Goal: Transaction & Acquisition: Purchase product/service

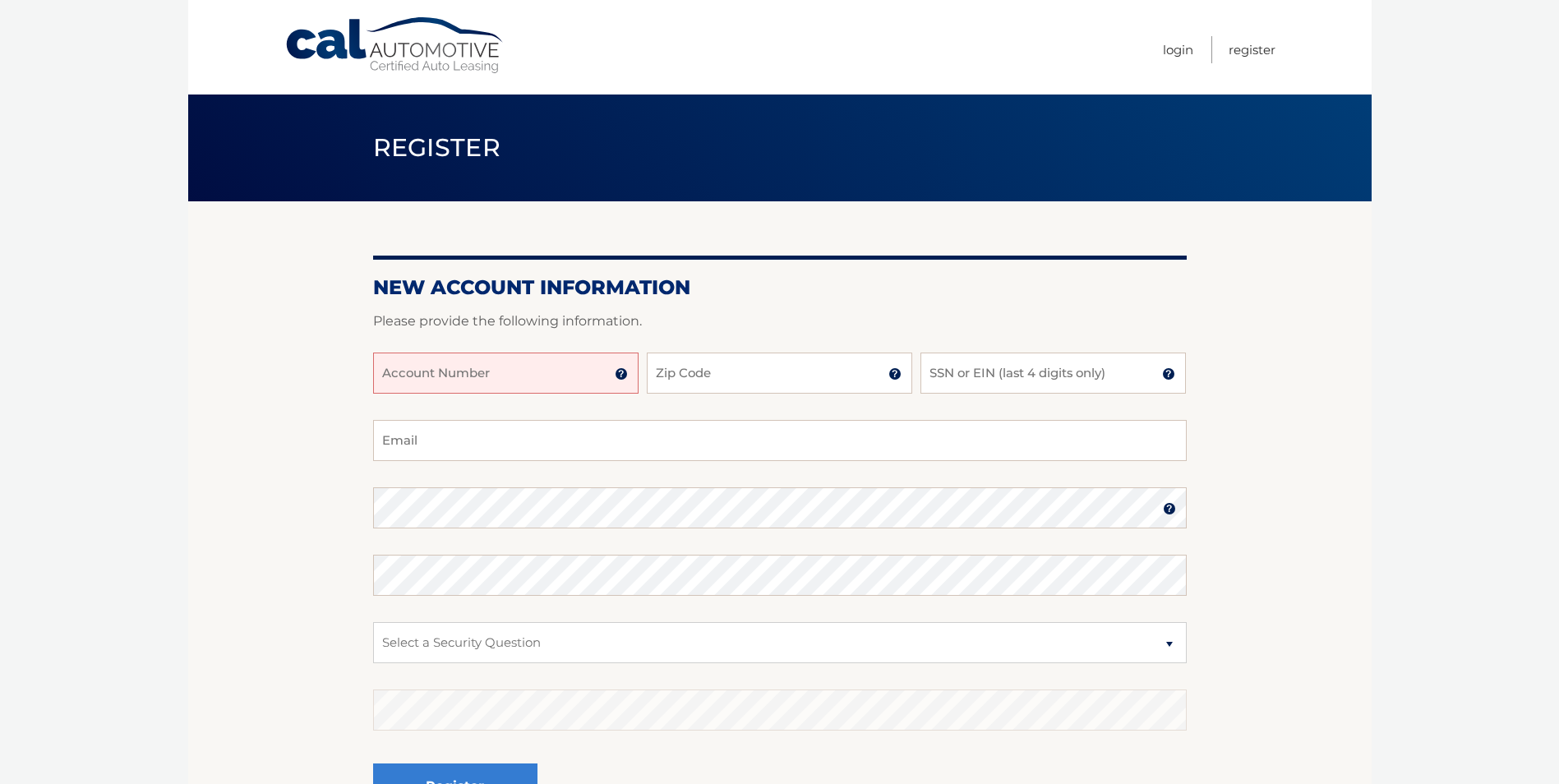
click at [489, 367] on input "Account Number" at bounding box center [506, 373] width 266 height 41
type input "44455999476"
click at [745, 366] on input "Zip Code" at bounding box center [780, 373] width 266 height 41
type input "07748"
click at [1009, 370] on input "SSN or EIN (last 4 digits only)" at bounding box center [1053, 373] width 266 height 41
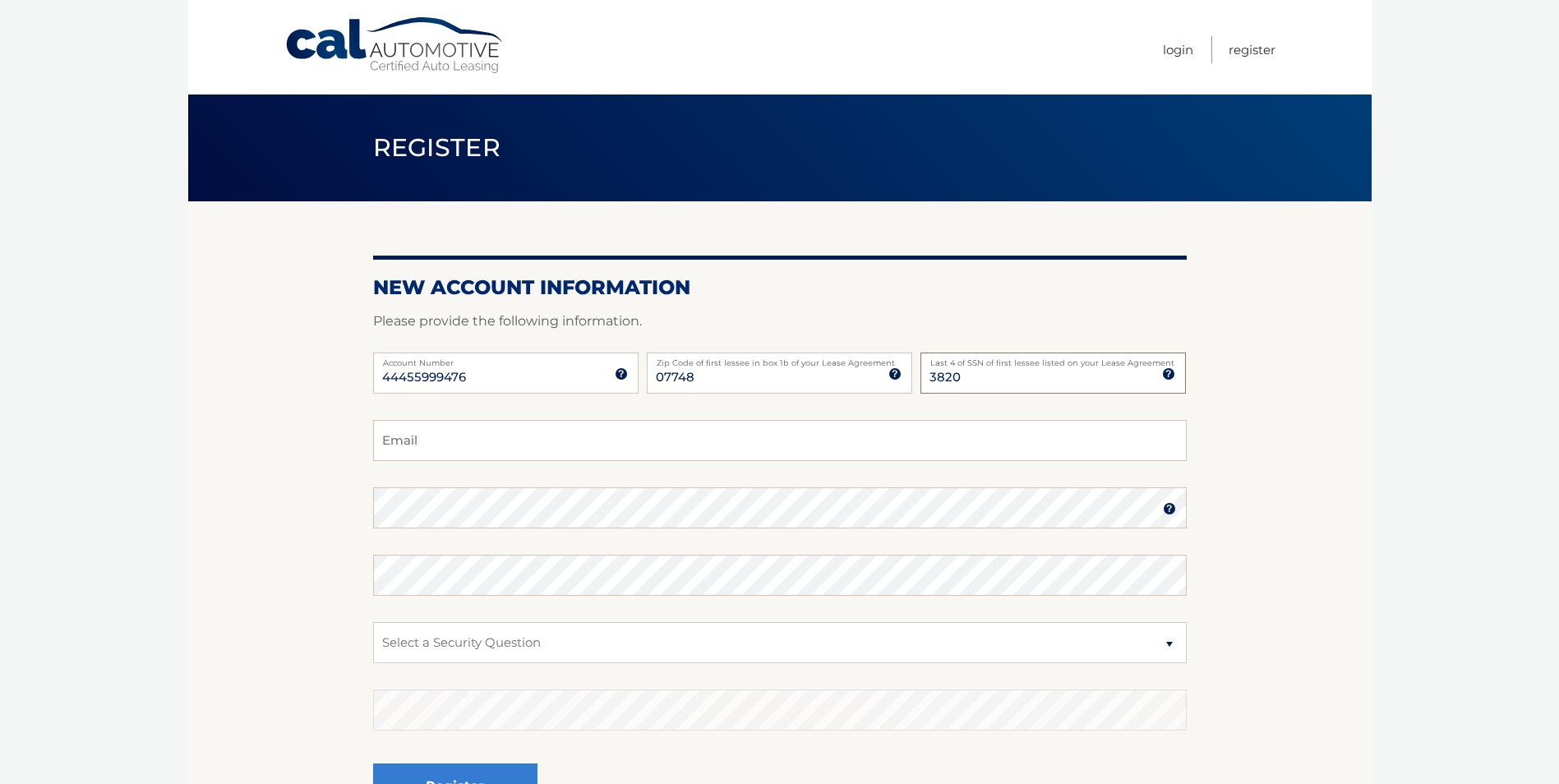
type input "3820"
click at [604, 435] on input "Email" at bounding box center [780, 441] width 814 height 41
type input "bbg357@yahoo.com"
click at [1145, 637] on select "Select a Security Question What was the name of your elementary school? What is…" at bounding box center [780, 643] width 814 height 41
select select "2"
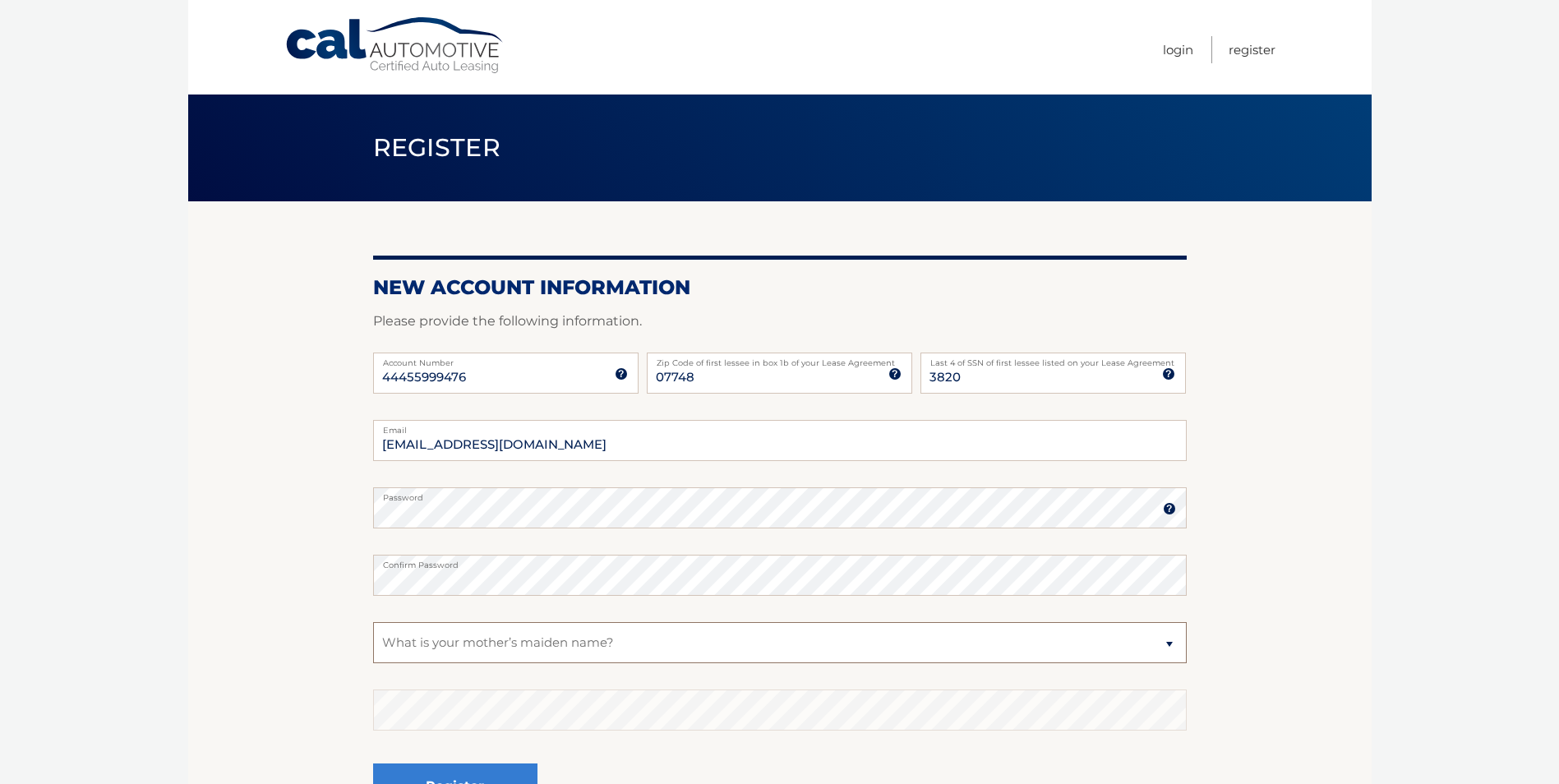
click at [374, 622] on select "Select a Security Question What was the name of your elementary school? What is…" at bounding box center [780, 643] width 814 height 41
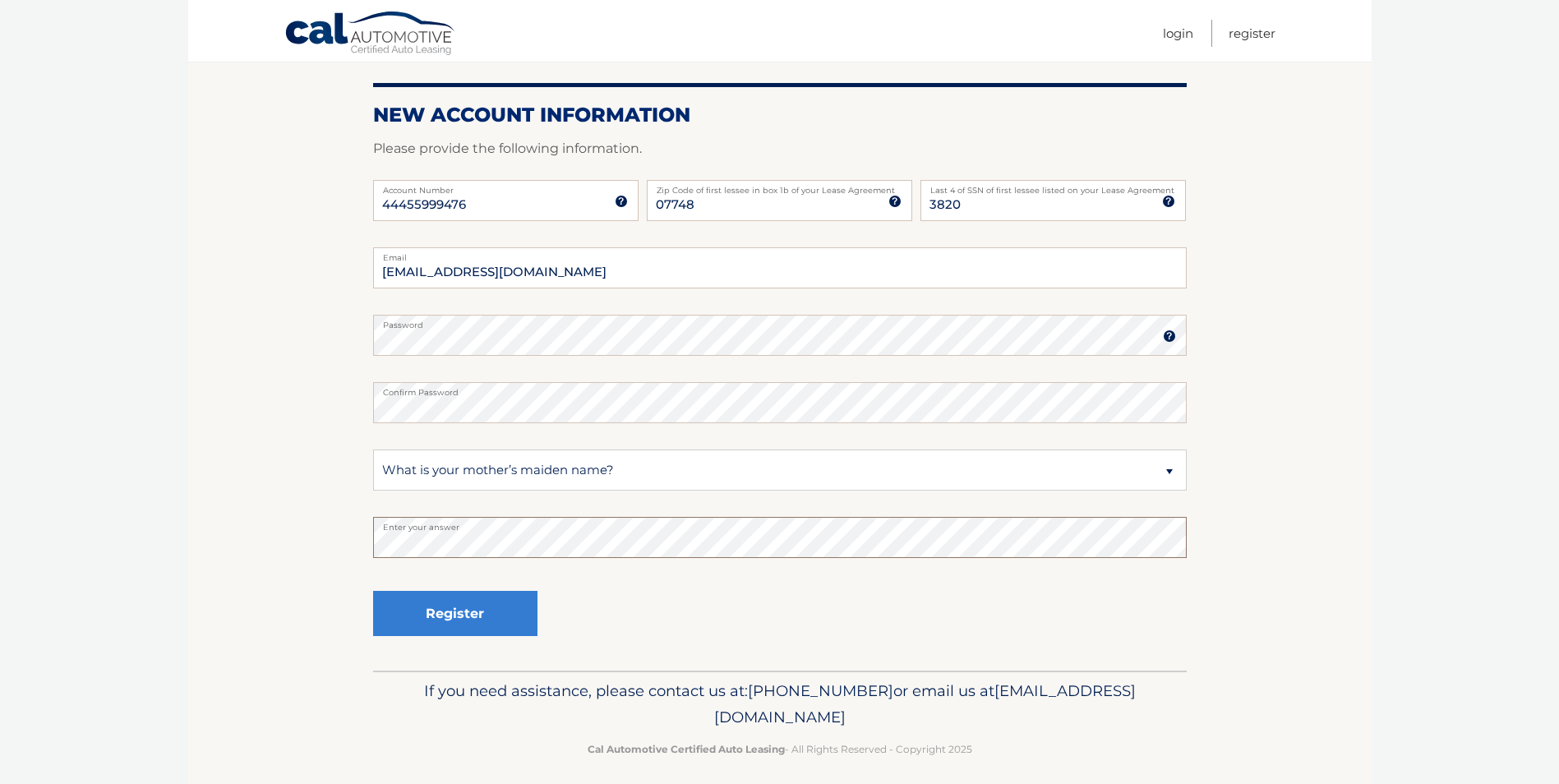
scroll to position [184, 0]
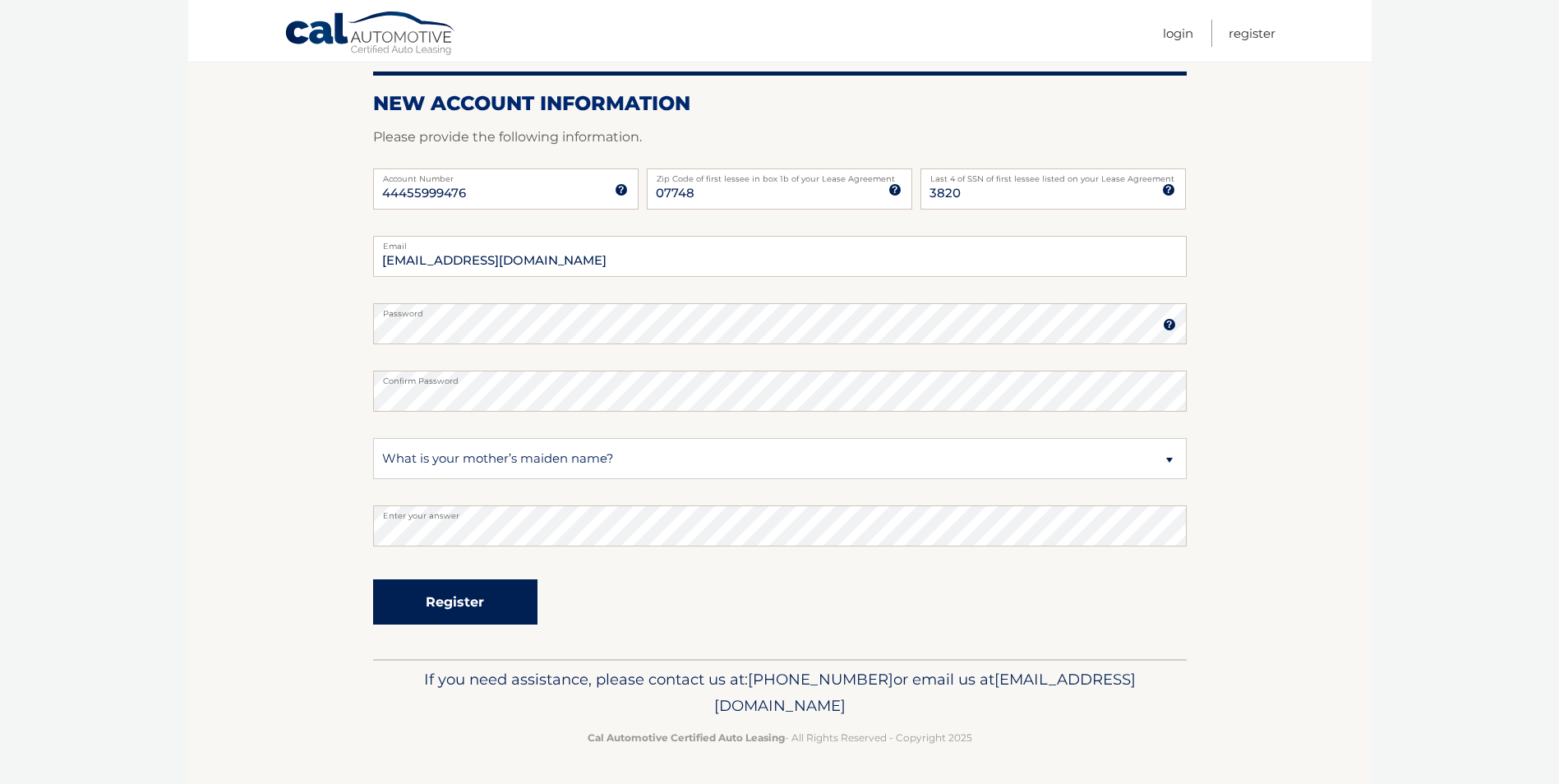
click at [438, 599] on button "Register" at bounding box center [456, 602] width 165 height 45
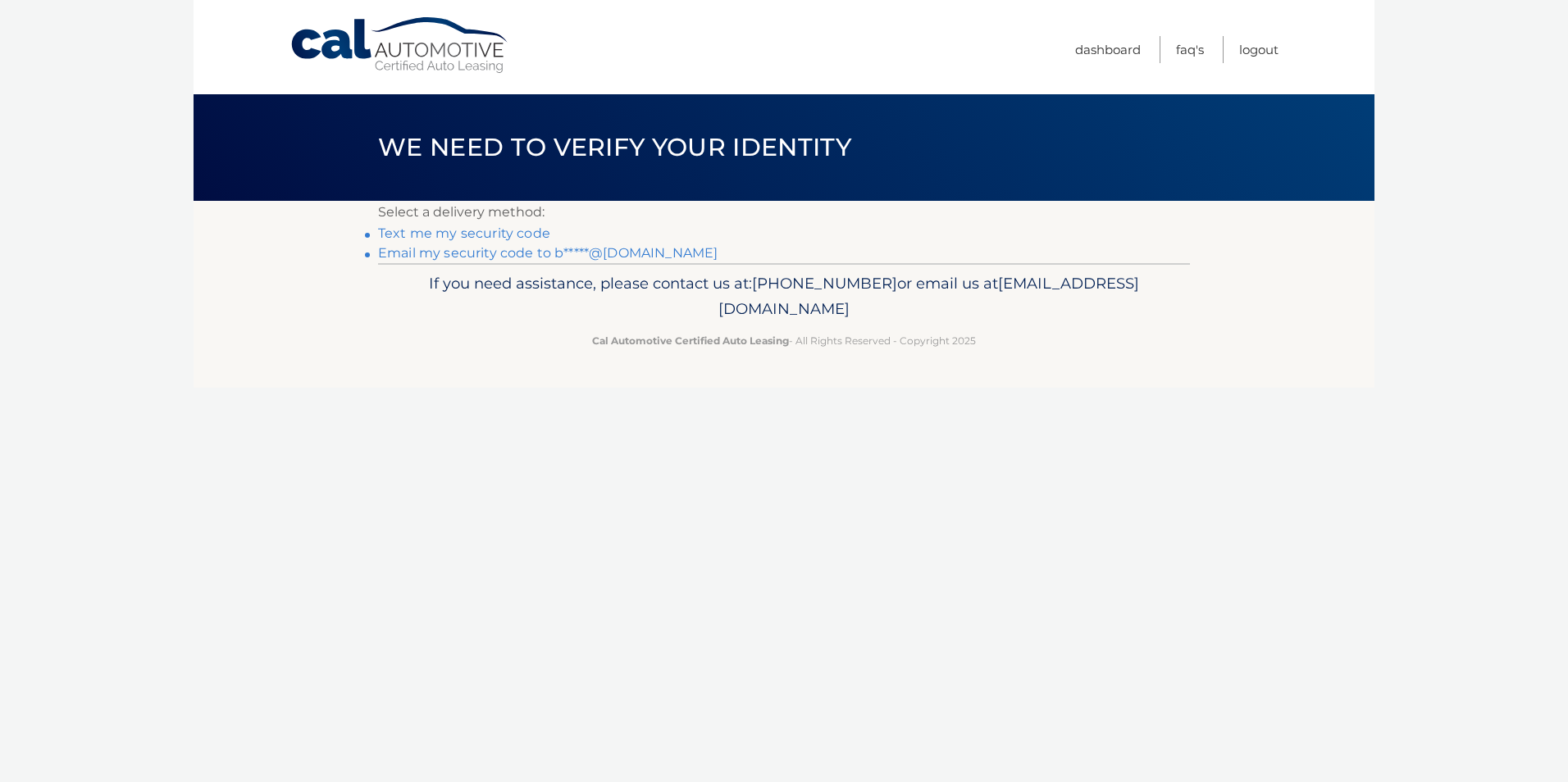
click at [528, 232] on link "Text me my security code" at bounding box center [464, 233] width 172 height 15
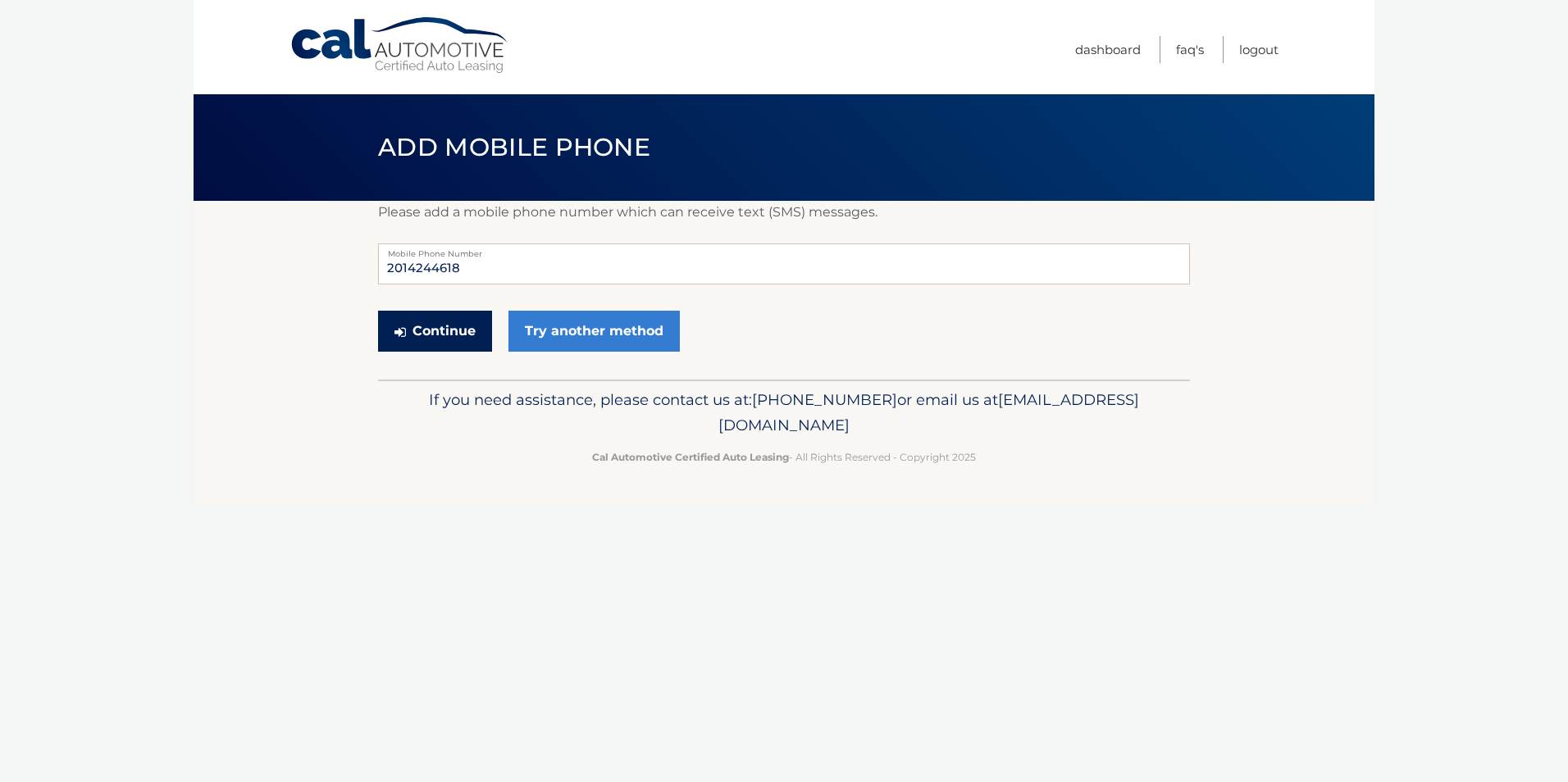
click at [455, 335] on button "Continue" at bounding box center [435, 331] width 114 height 41
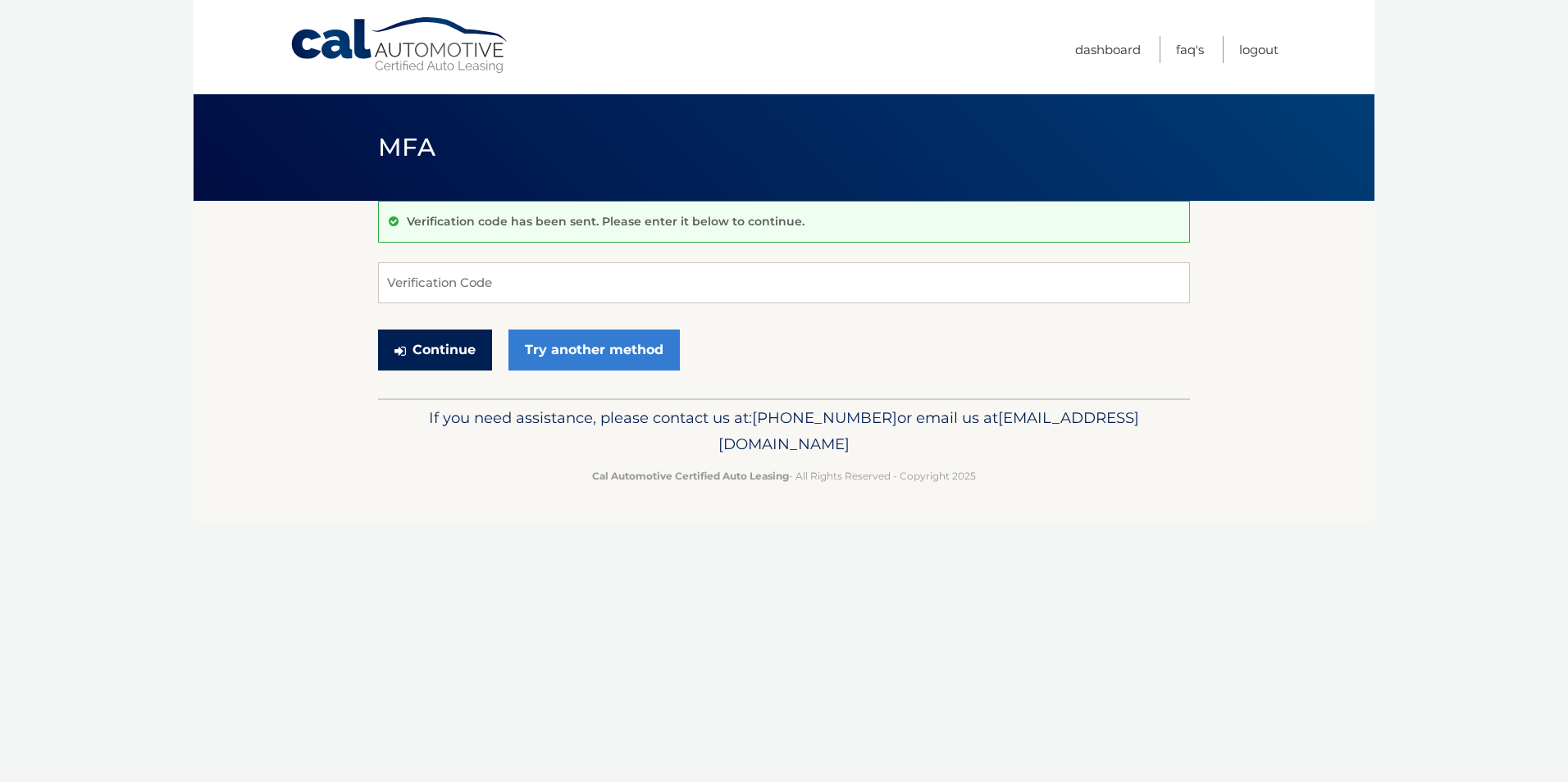
click at [455, 335] on button "Continue" at bounding box center [435, 350] width 114 height 41
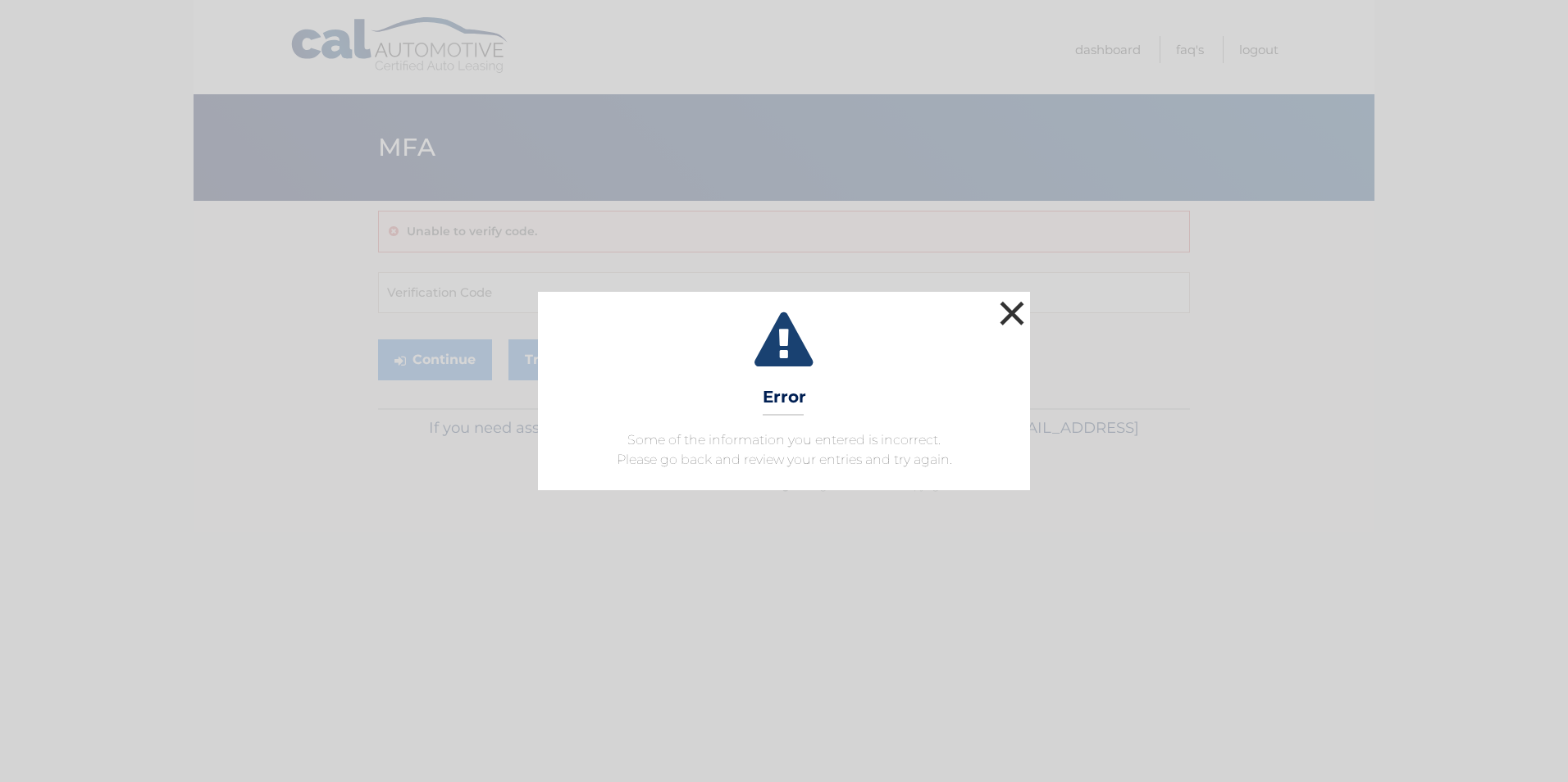
click at [1014, 302] on button "×" at bounding box center [1012, 313] width 33 height 33
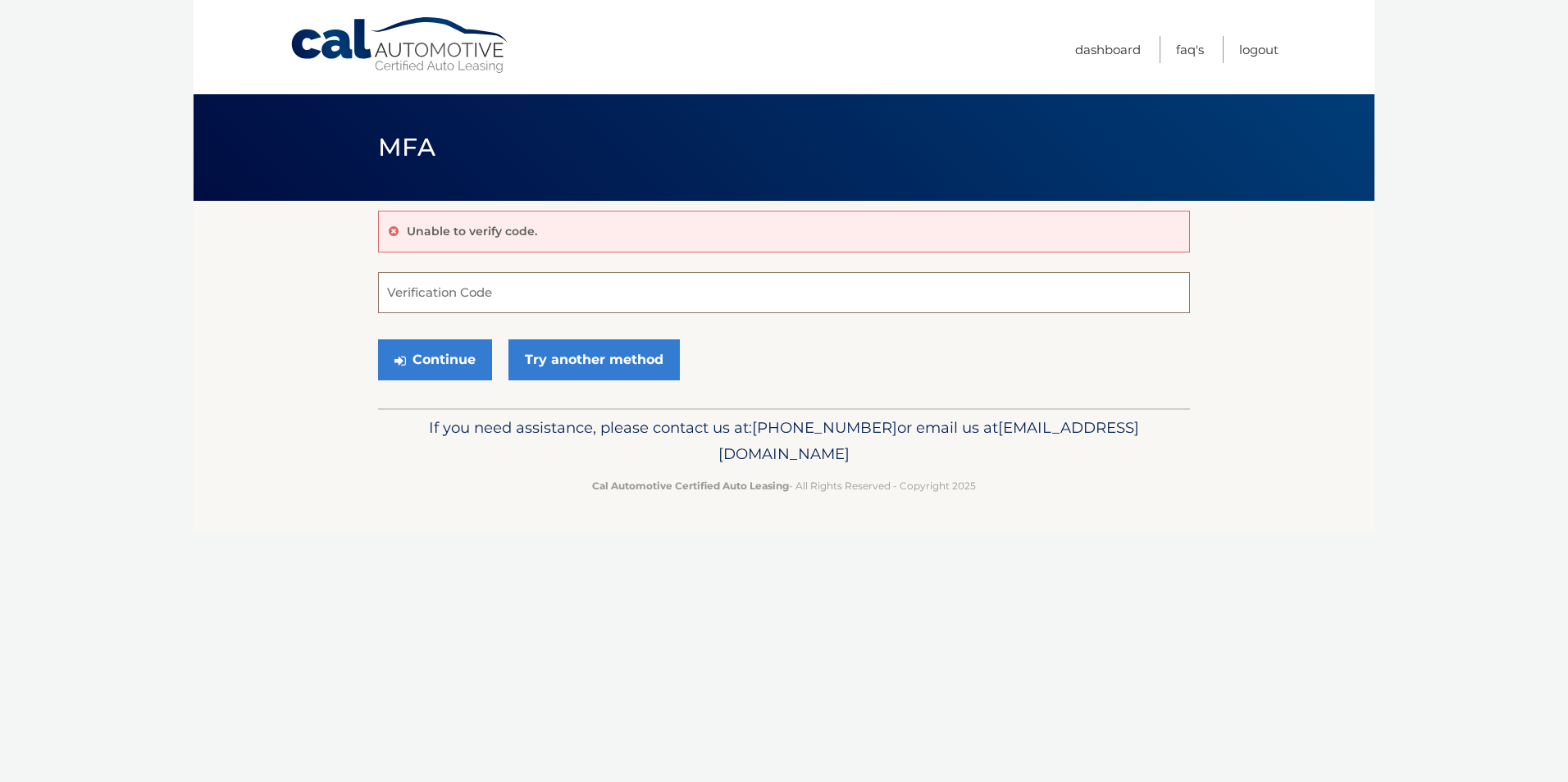
click at [510, 297] on input "Verification Code" at bounding box center [783, 292] width 812 height 41
type input "397431"
click at [454, 362] on button "Continue" at bounding box center [435, 360] width 114 height 41
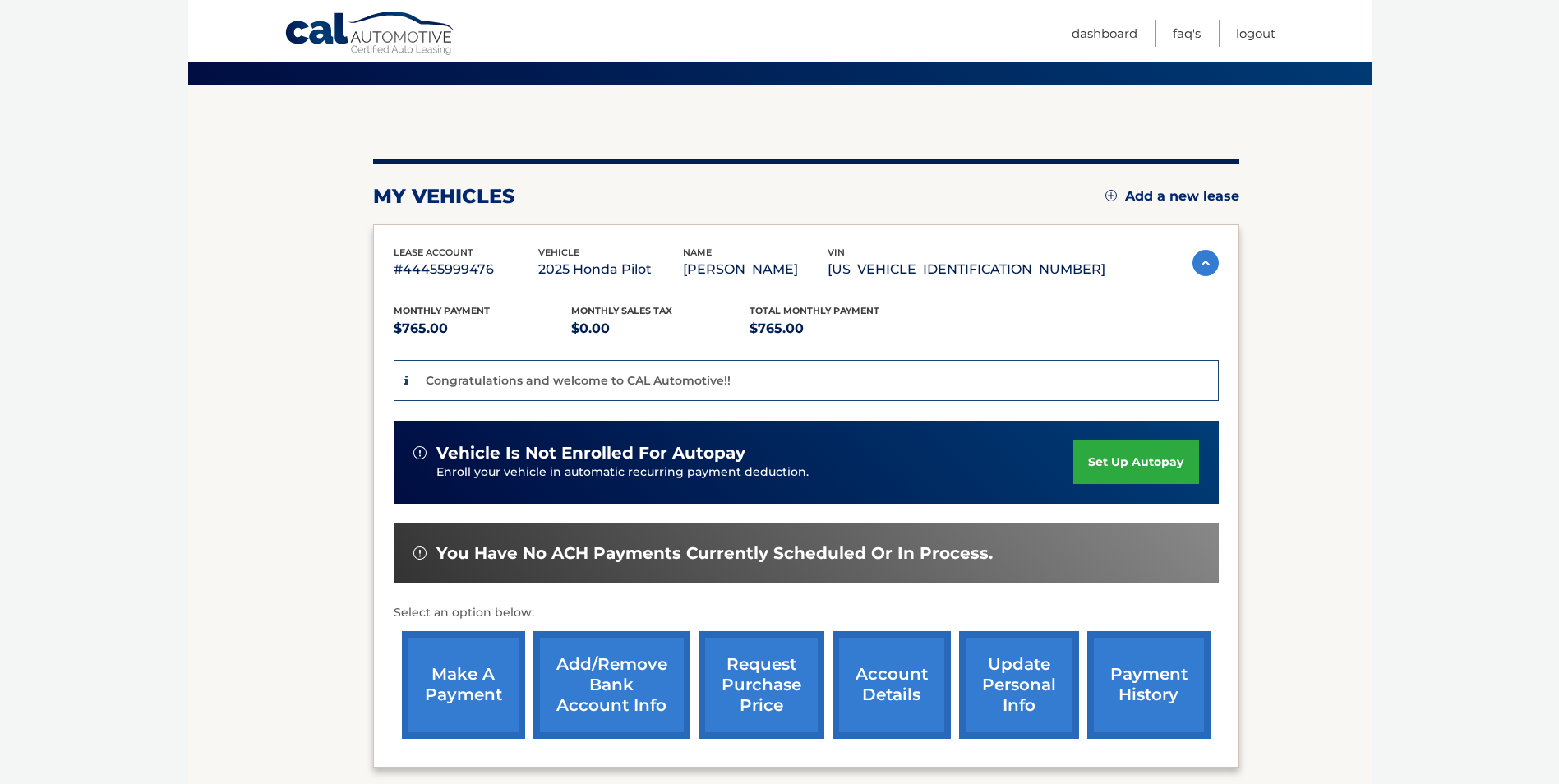
scroll to position [129, 0]
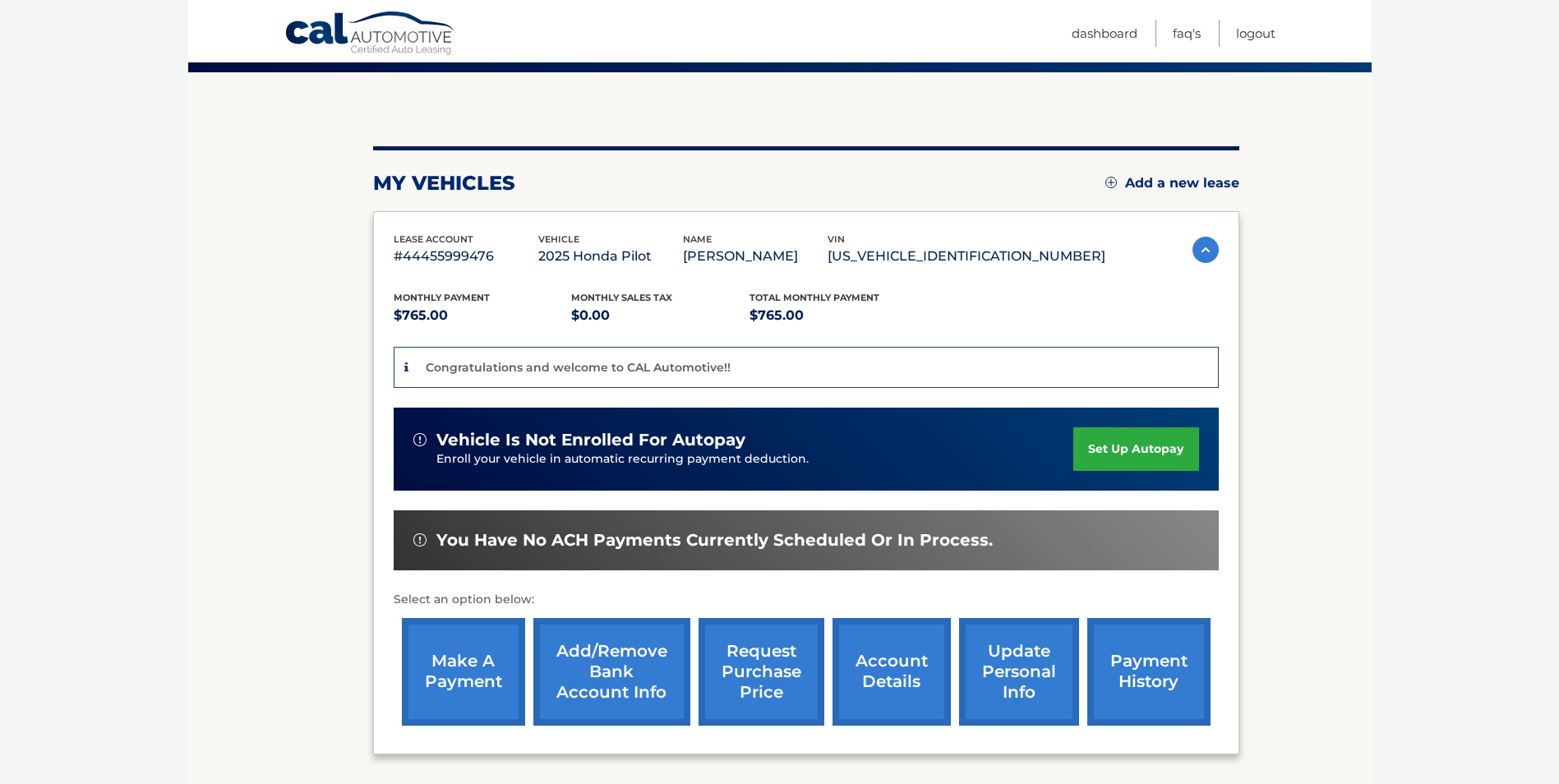
click at [627, 660] on link "Add/Remove bank account info" at bounding box center [612, 671] width 157 height 108
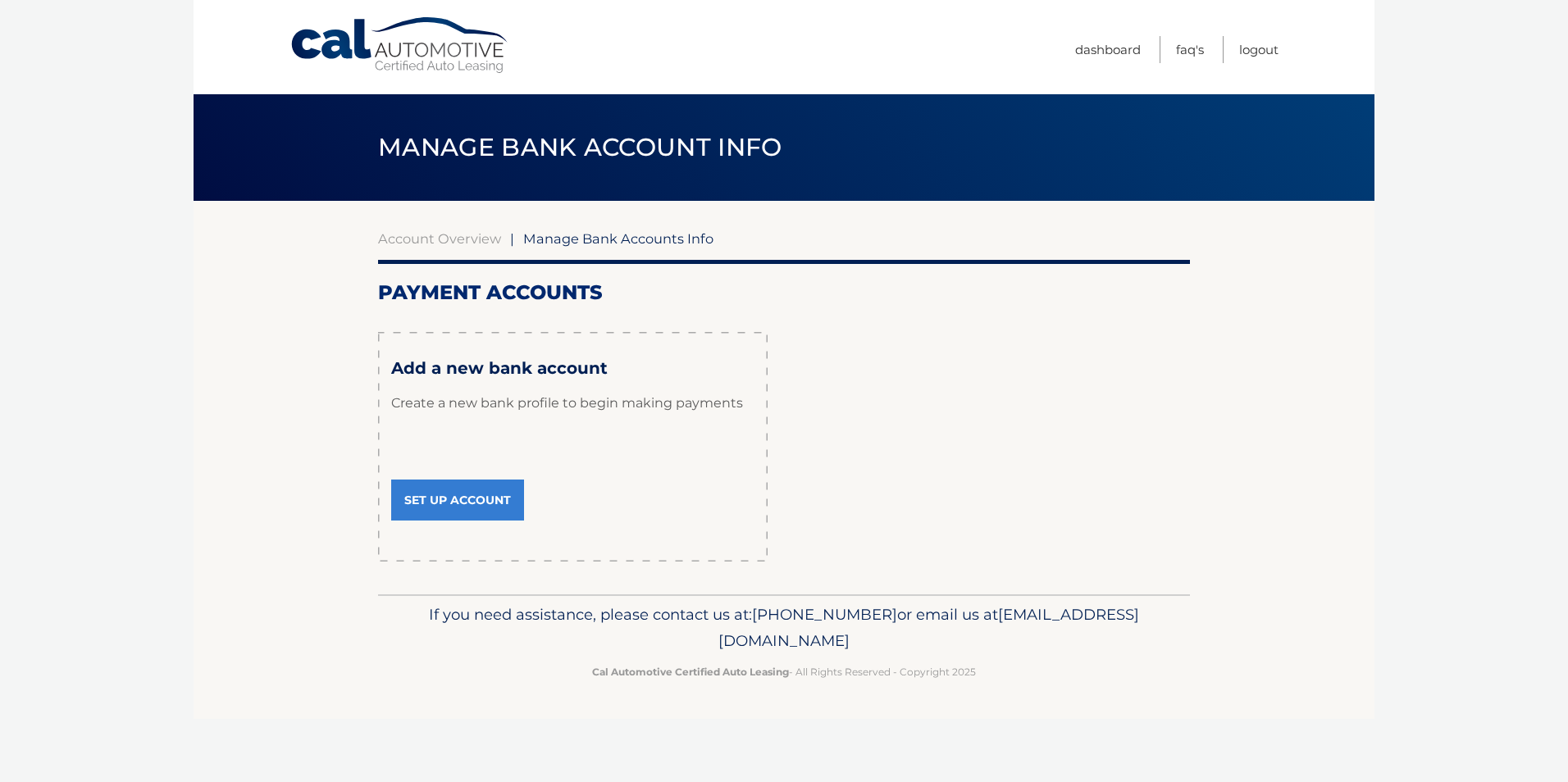
click at [465, 493] on link "Set Up Account" at bounding box center [457, 500] width 133 height 41
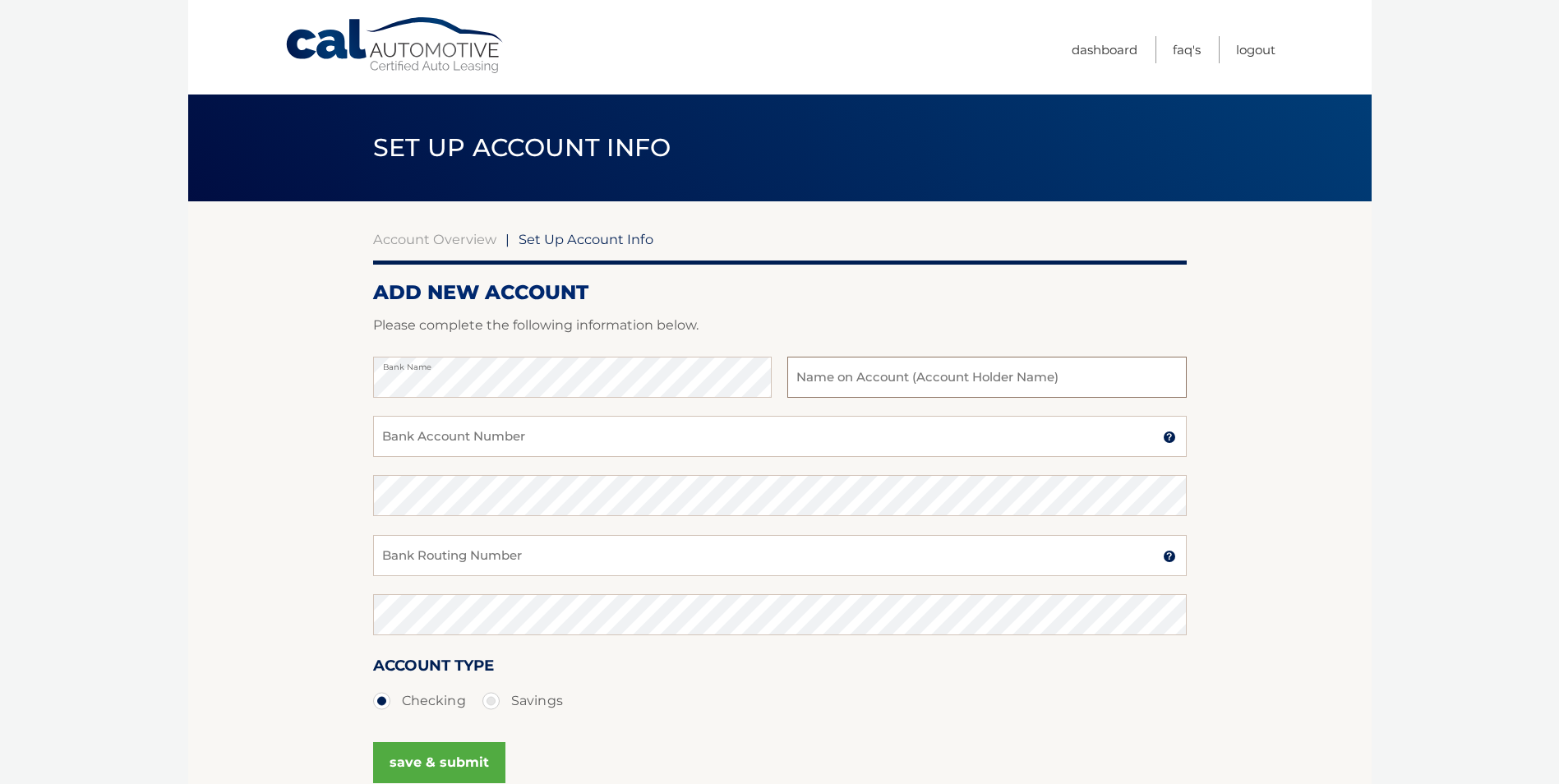
click at [865, 383] on input "text" at bounding box center [987, 378] width 399 height 41
type input "[PERSON_NAME]"
click at [720, 438] on input "Bank Account Number" at bounding box center [780, 436] width 814 height 41
type input "5476027023"
click at [668, 552] on input "Bank Routing Number" at bounding box center [780, 555] width 814 height 41
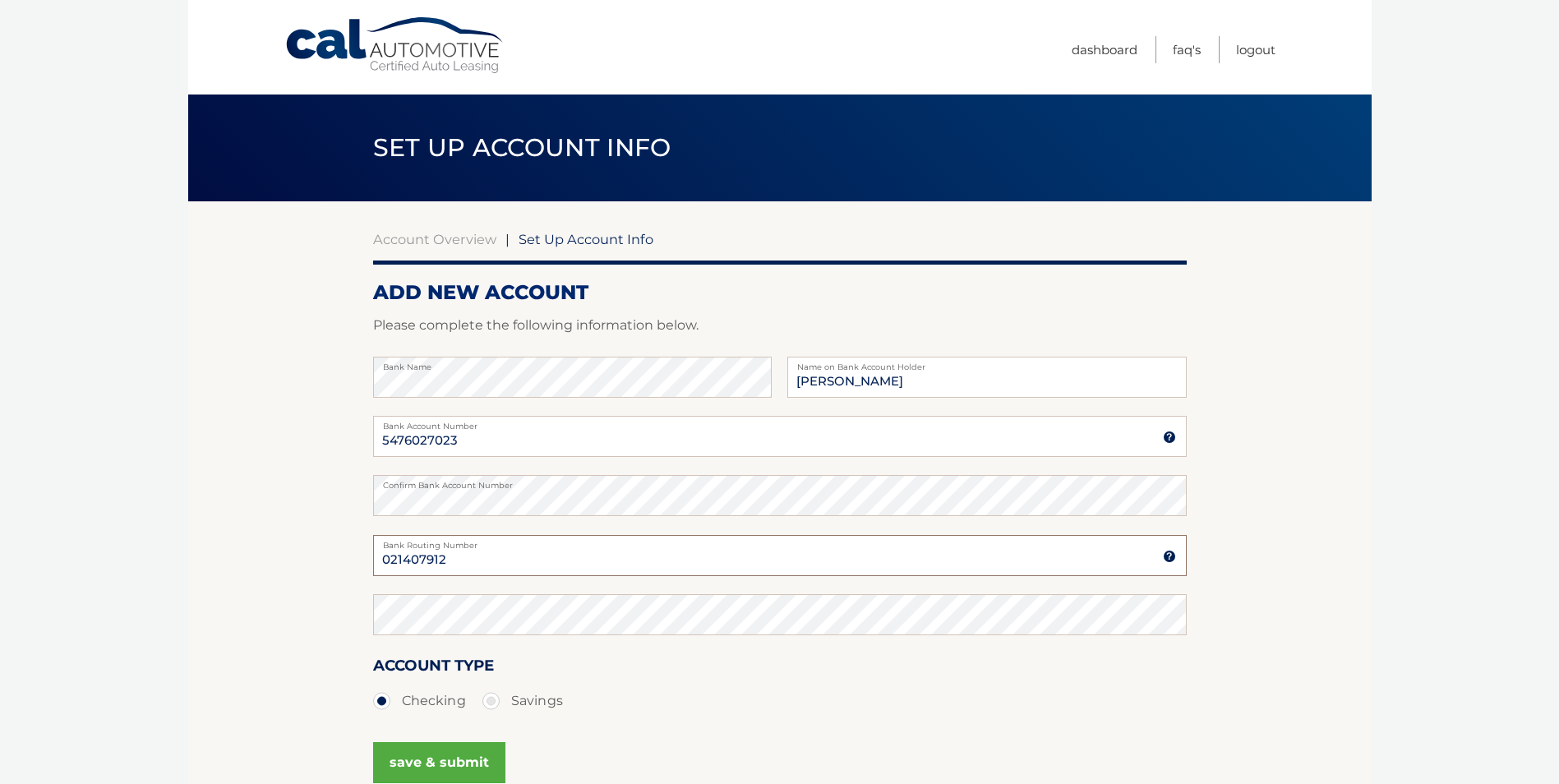
type input "021407912"
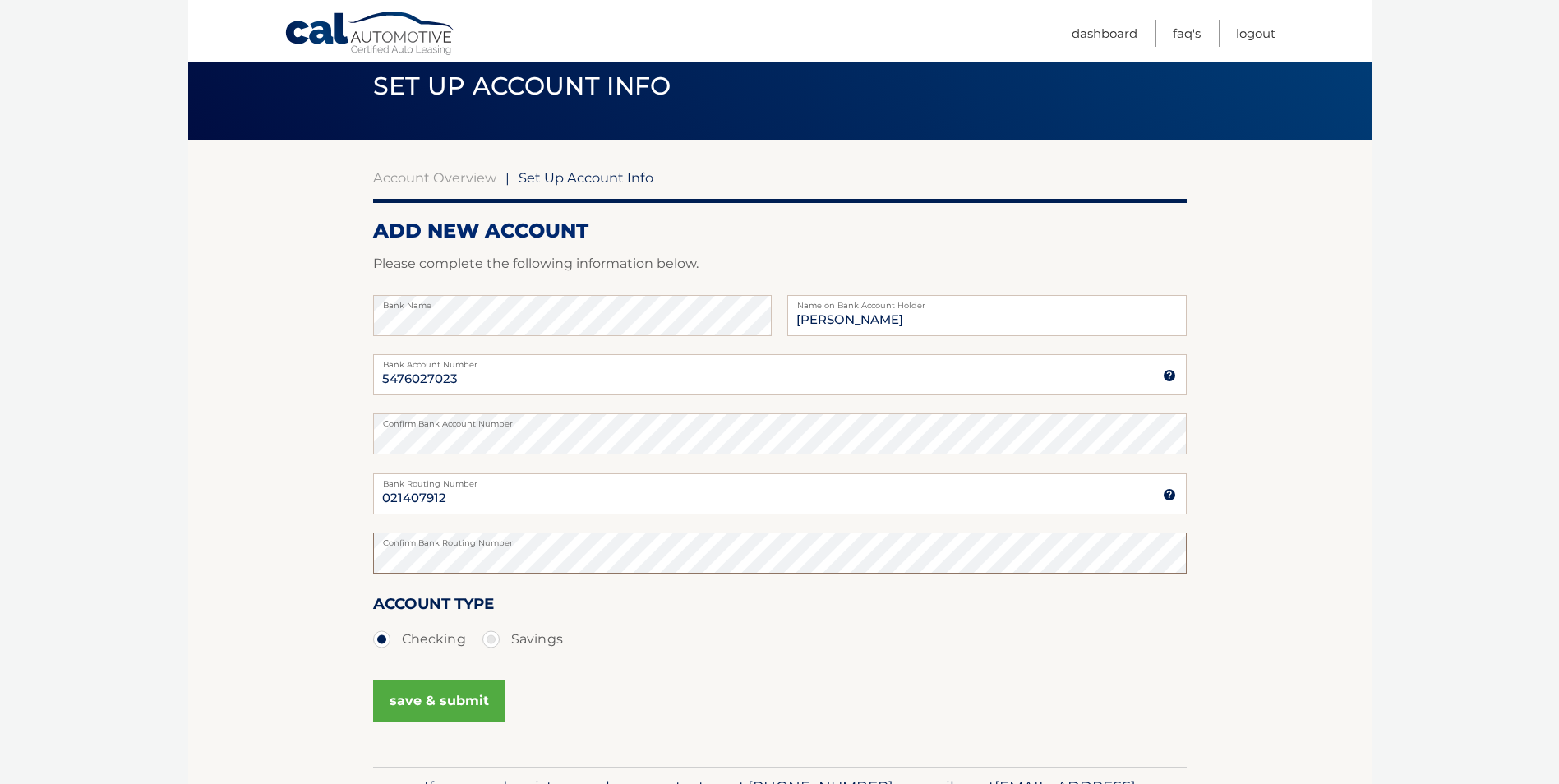
scroll to position [163, 0]
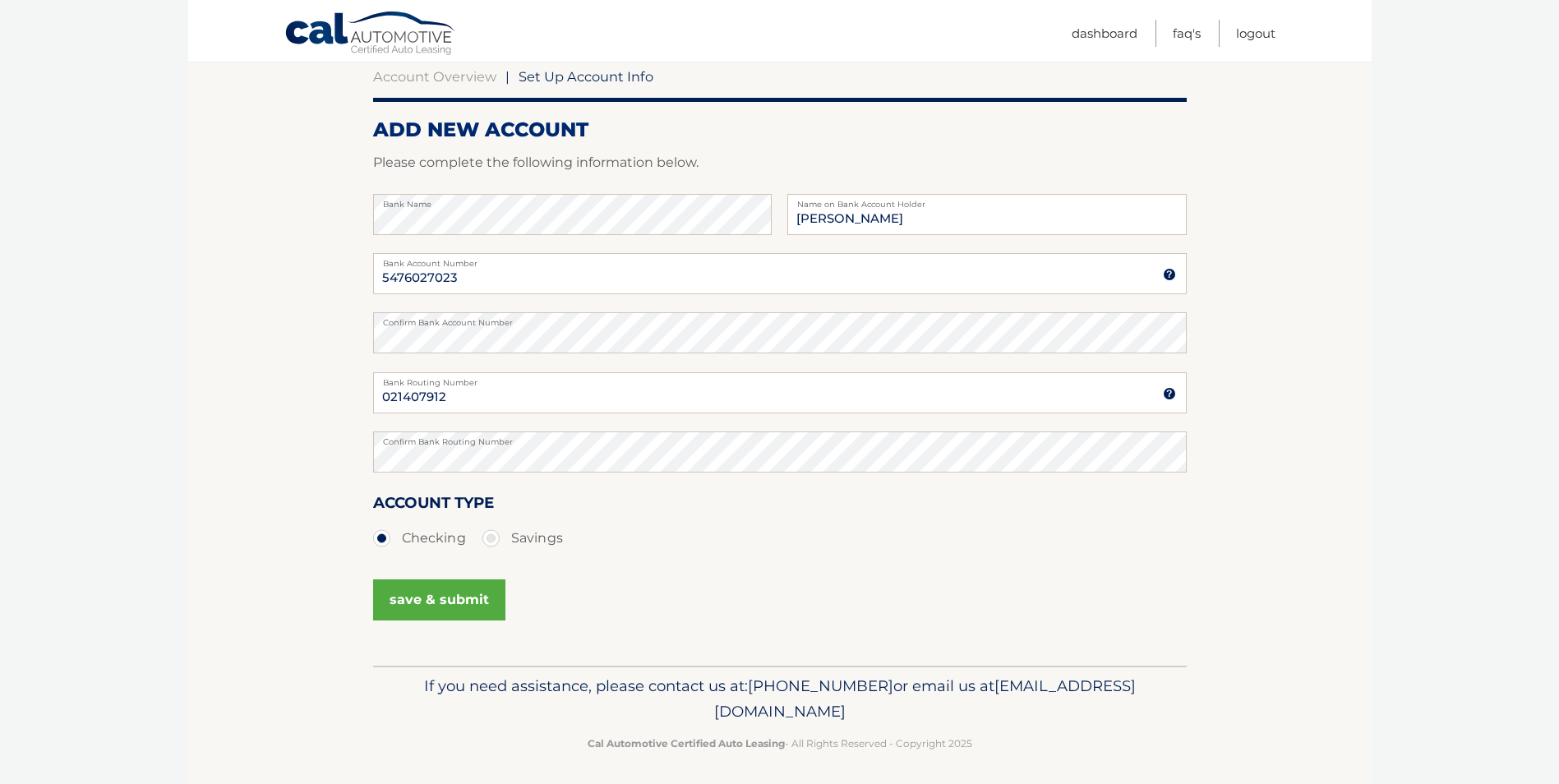
click at [459, 597] on button "save & submit" at bounding box center [439, 600] width 132 height 41
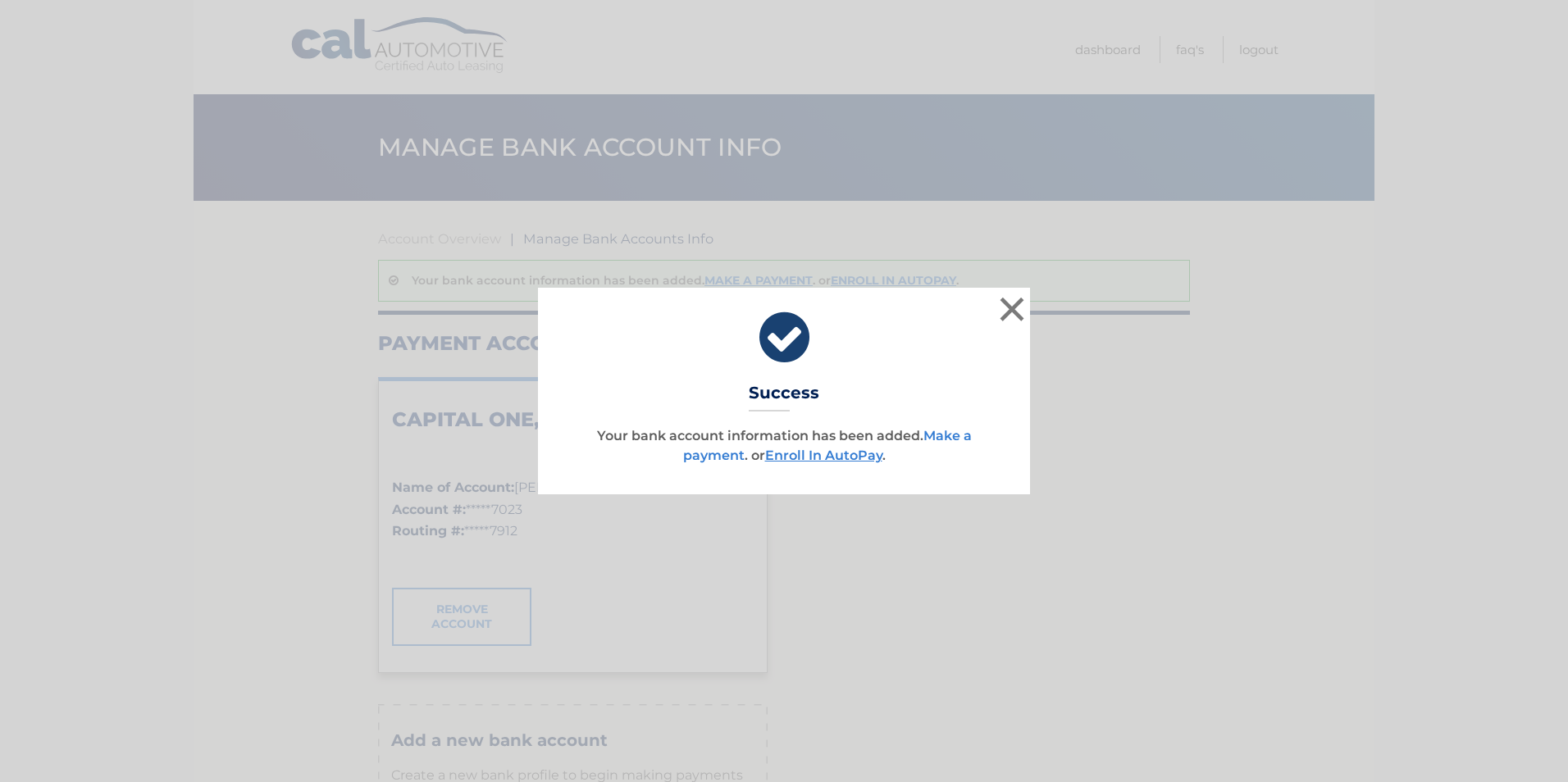
click at [954, 437] on link "Make a payment" at bounding box center [827, 445] width 288 height 35
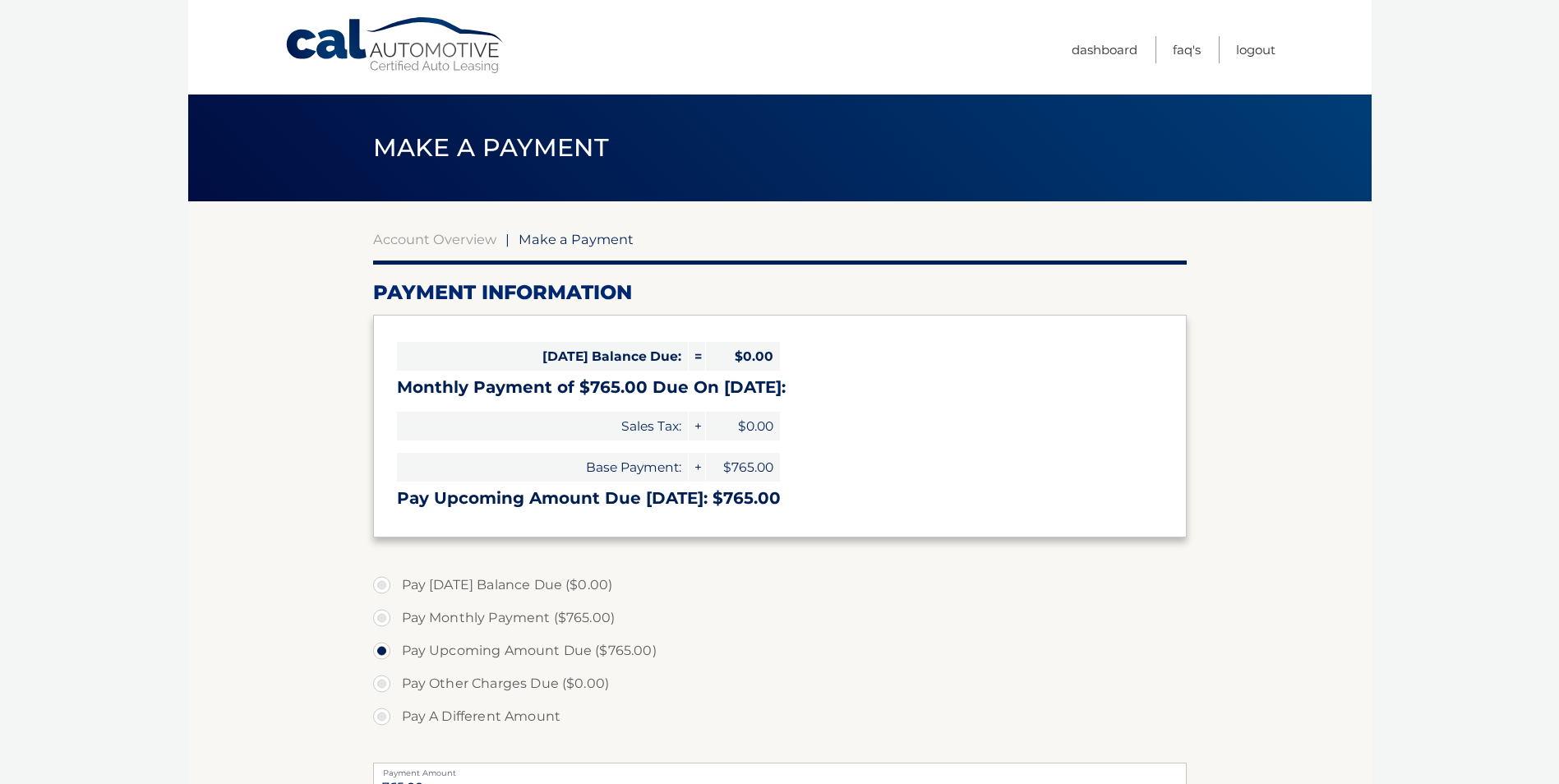
select select "YmY4ZTIxZDYtOTY2YS00MmIyLWI1ZDctYmMwMTkyMWVmNWEx"
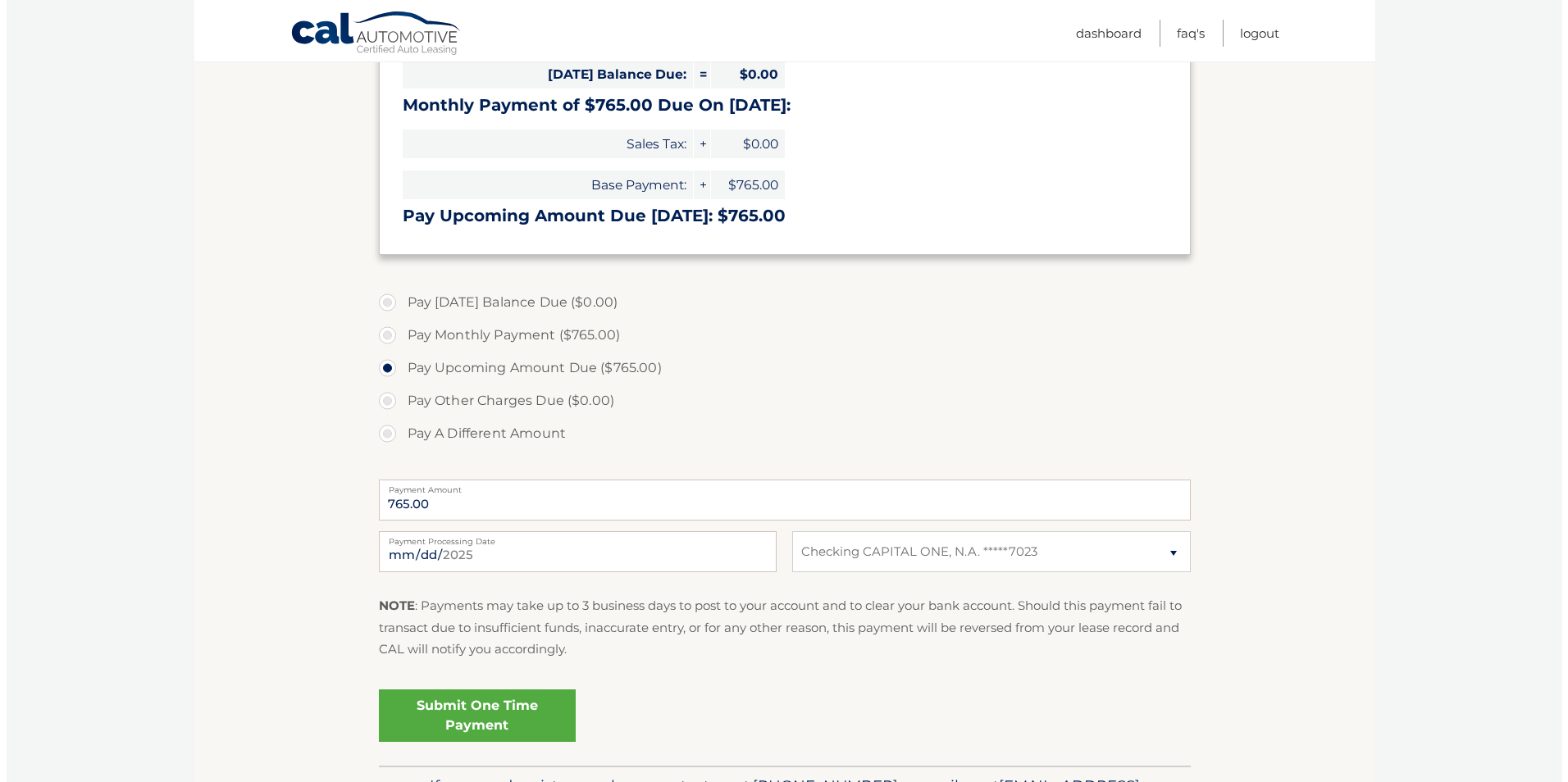
scroll to position [339, 0]
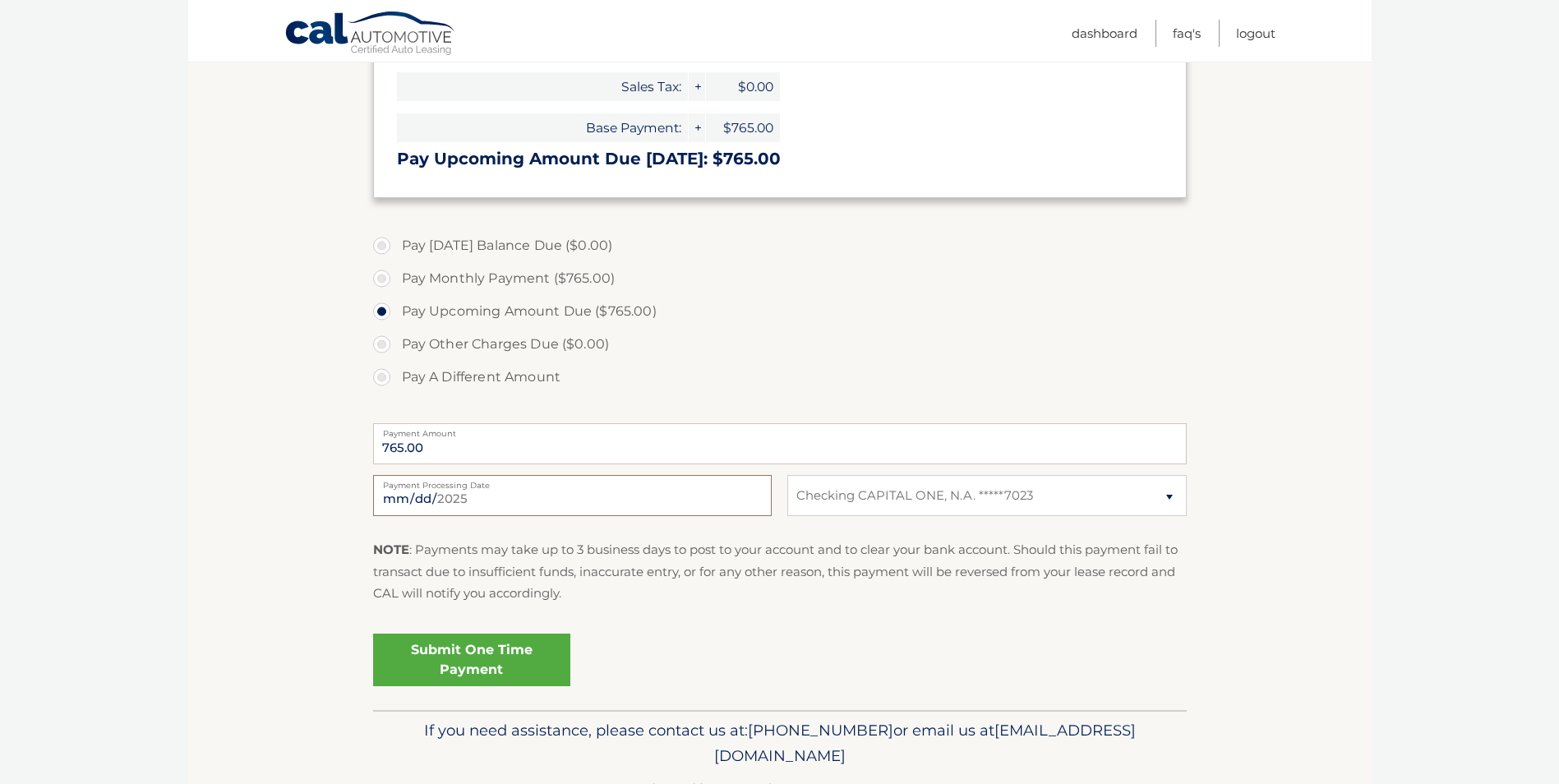
click at [508, 495] on input "[DATE]" at bounding box center [573, 496] width 399 height 41
type input "[DATE]"
click at [487, 647] on link "Submit One Time Payment" at bounding box center [472, 660] width 198 height 53
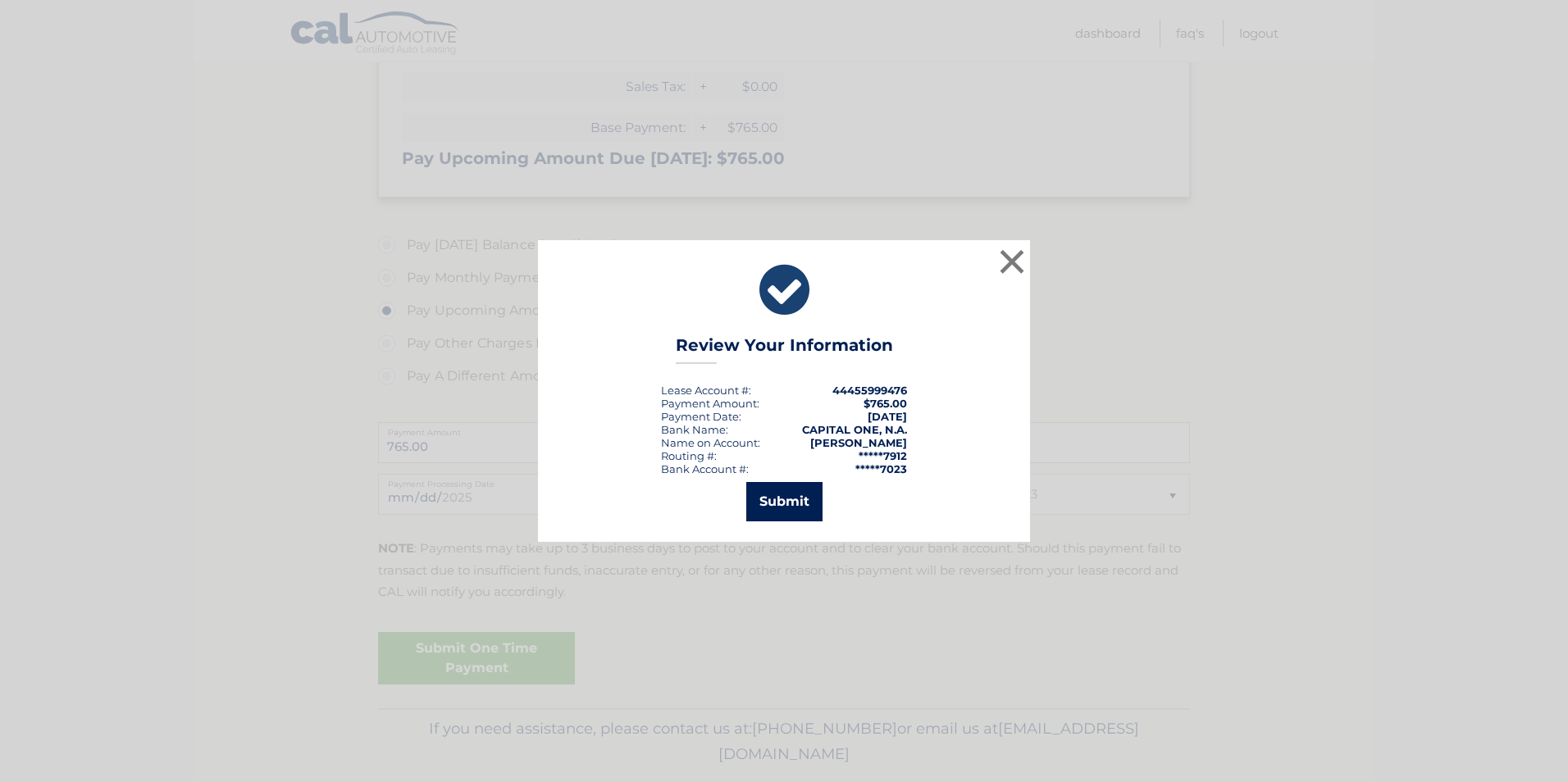
click at [773, 504] on button "Submit" at bounding box center [784, 502] width 77 height 40
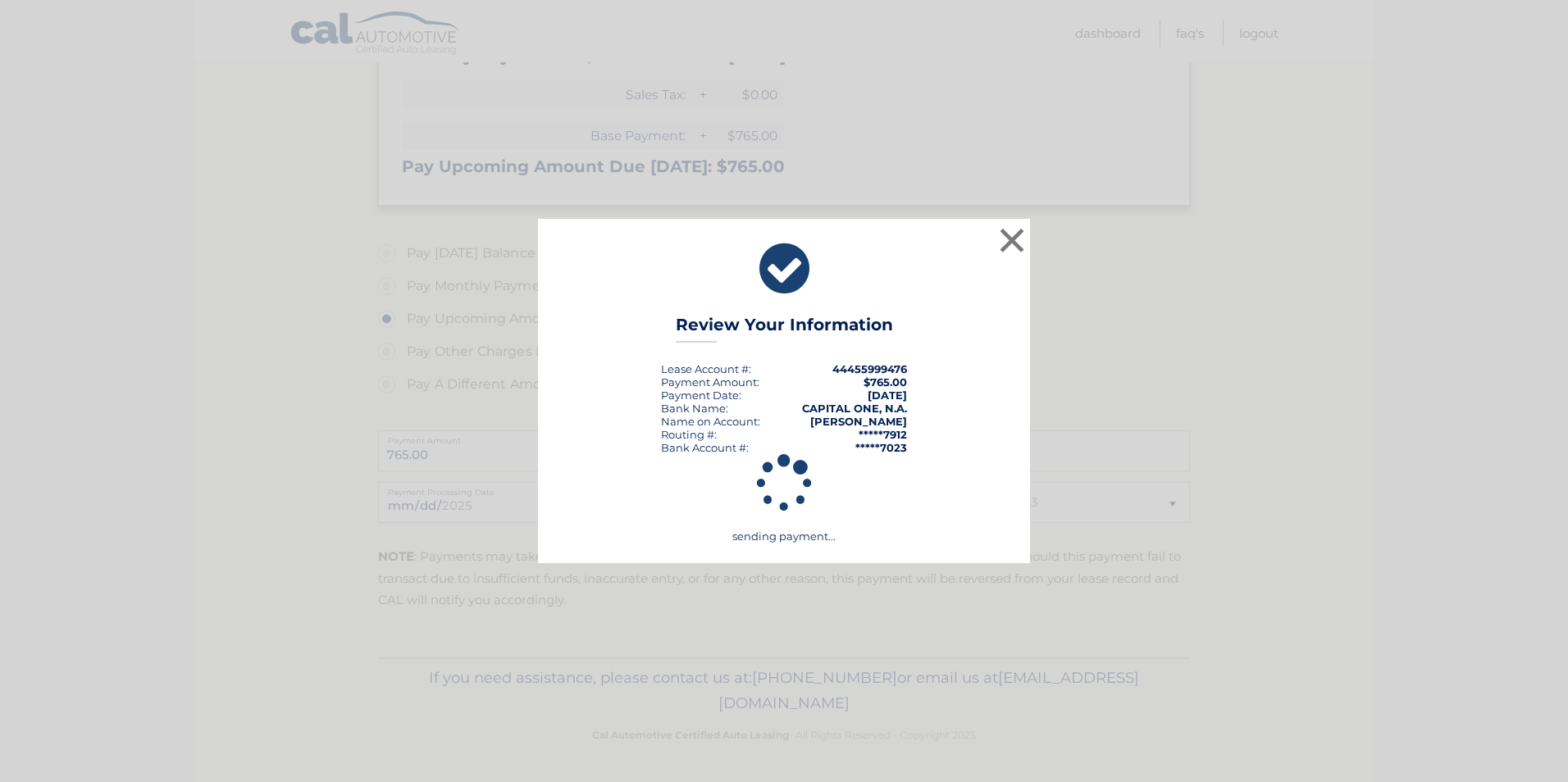
scroll to position [330, 0]
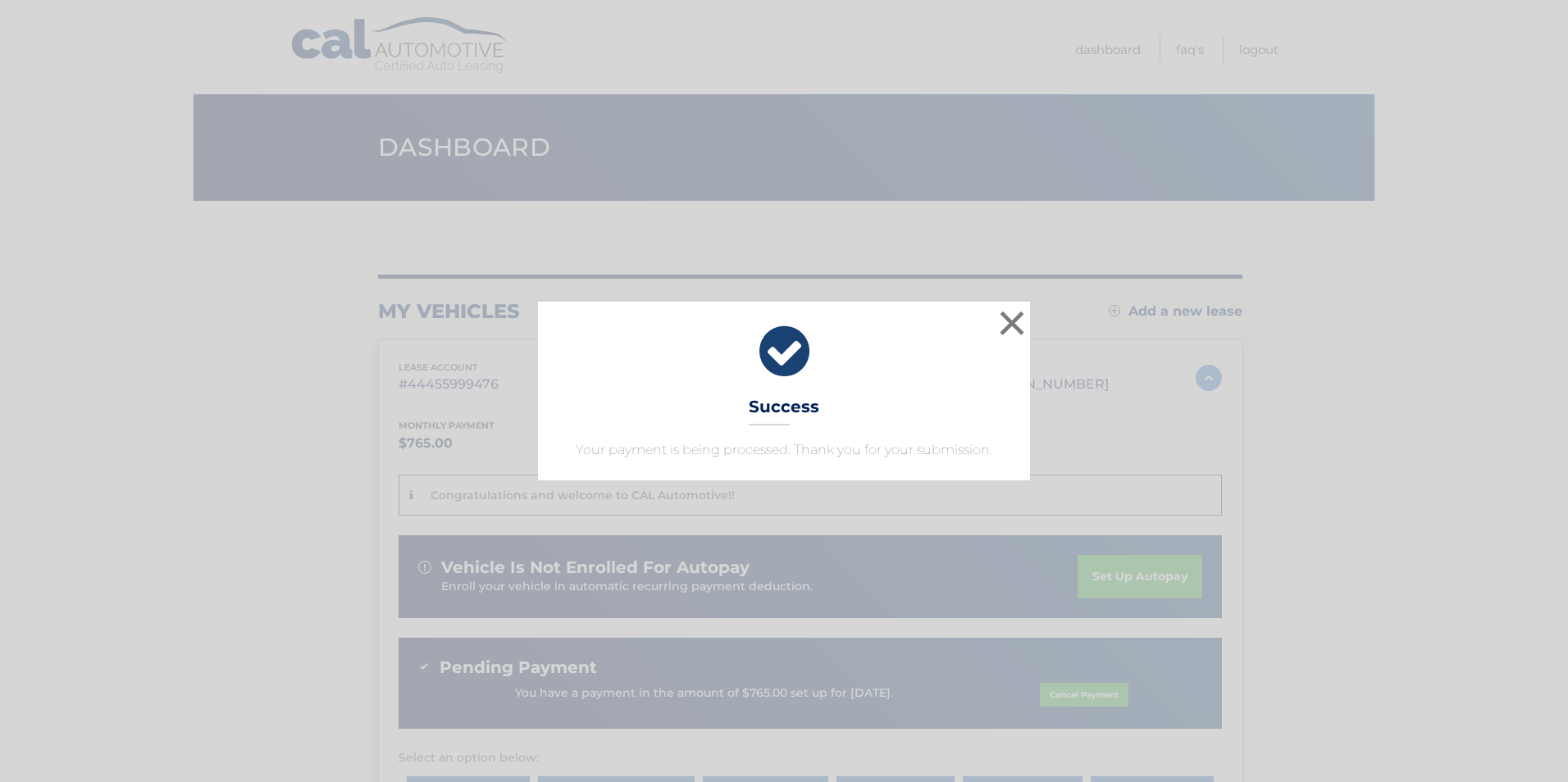
click at [792, 355] on icon at bounding box center [784, 351] width 451 height 59
click at [1007, 328] on button "×" at bounding box center [1012, 323] width 33 height 33
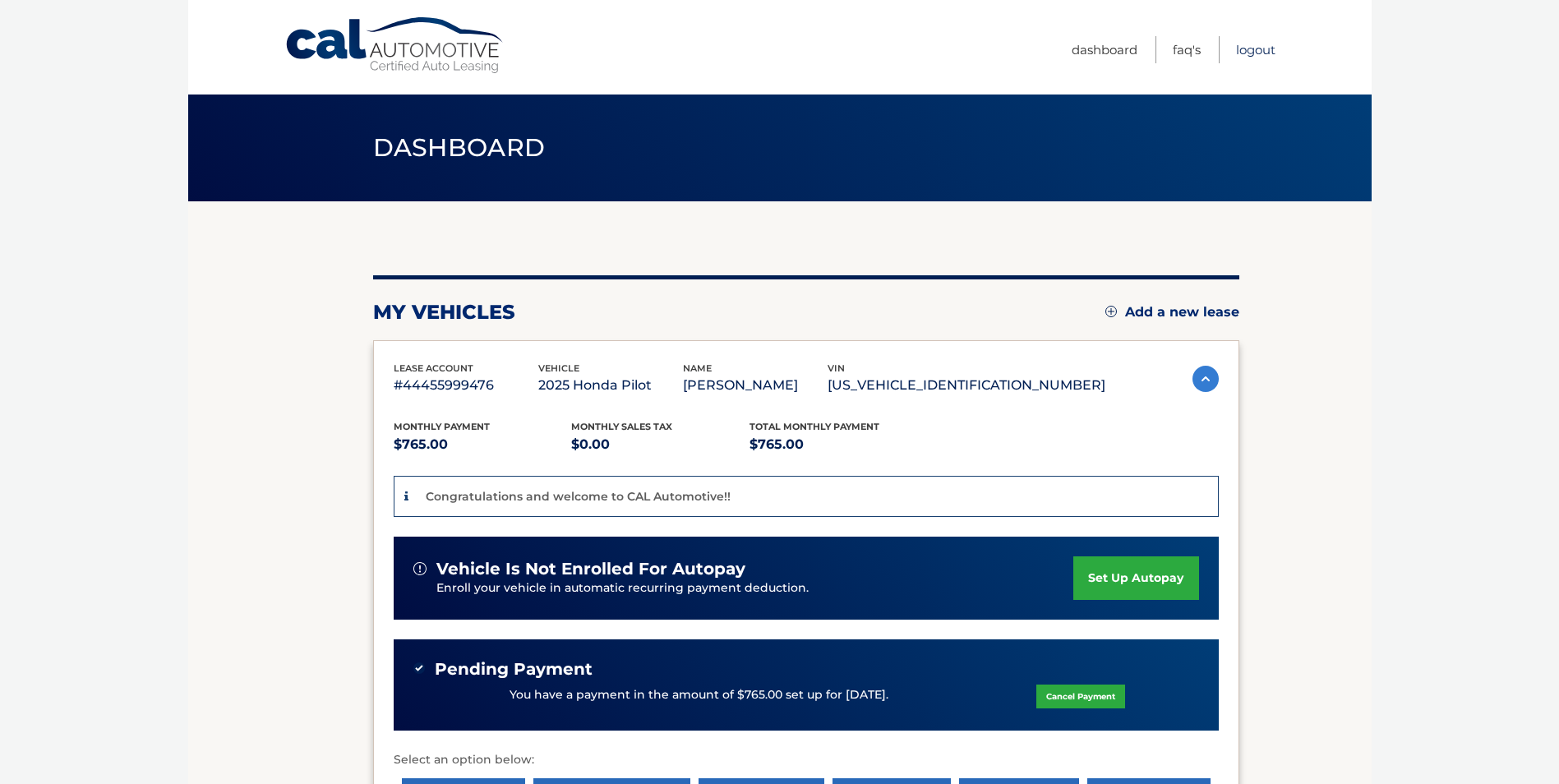
click at [1270, 50] on link "Logout" at bounding box center [1256, 49] width 40 height 27
